Goal: Check status: Check status

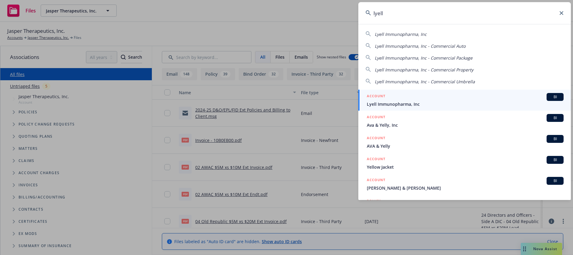
type input "lyell"
click at [403, 102] on span "Lyell Immunopharma, Inc" at bounding box center [465, 104] width 197 height 6
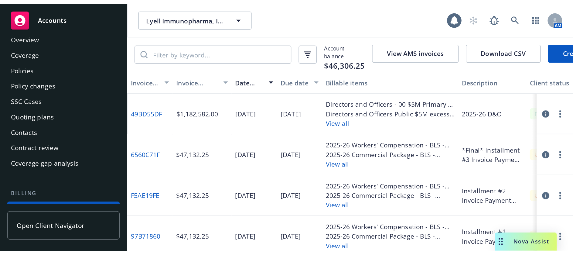
scroll to position [8, 0]
